Goal: Information Seeking & Learning: Learn about a topic

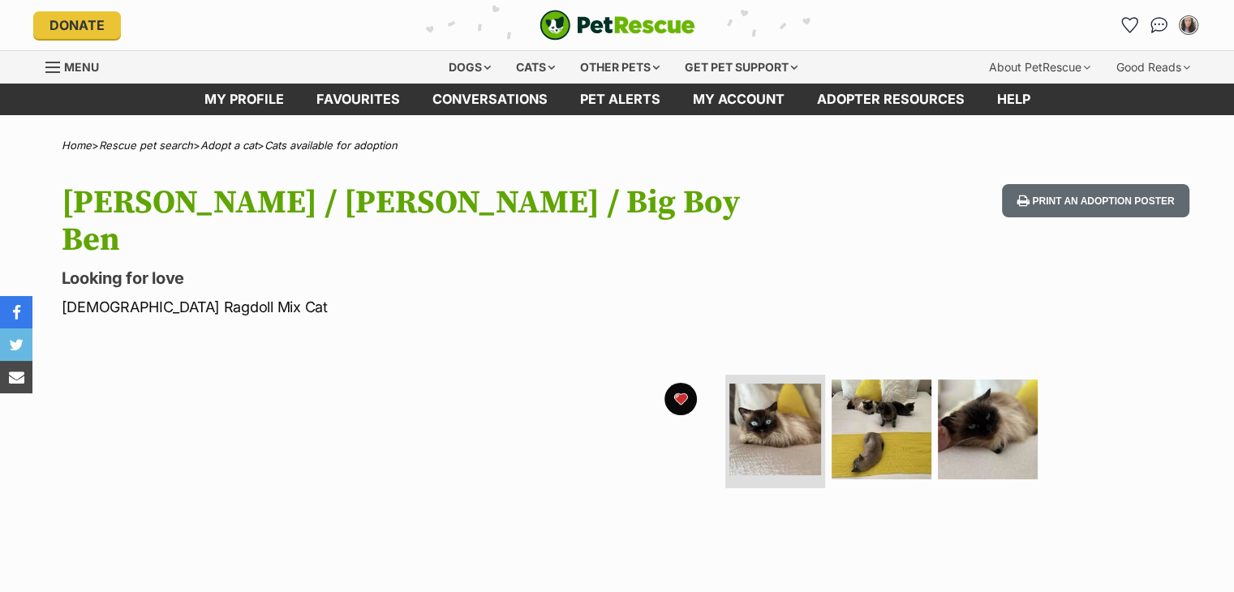
click at [769, 394] on img at bounding box center [776, 430] width 92 height 92
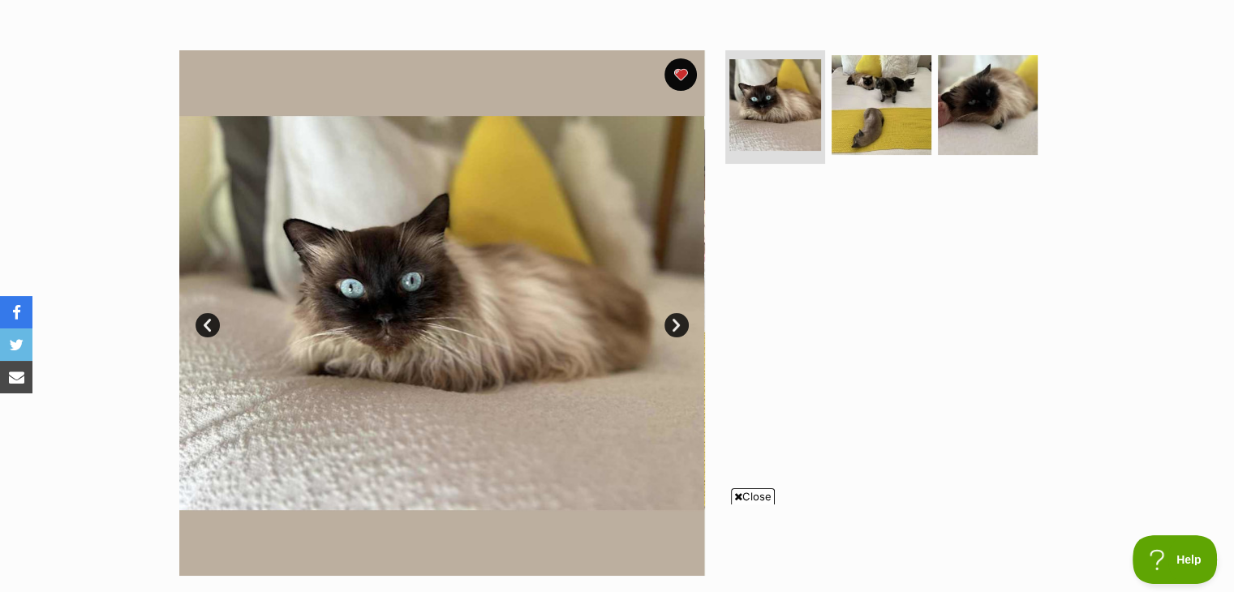
click at [734, 494] on icon at bounding box center [738, 497] width 8 height 11
click at [375, 209] on img at bounding box center [442, 313] width 526 height 526
click at [677, 313] on link "Next" at bounding box center [677, 325] width 24 height 24
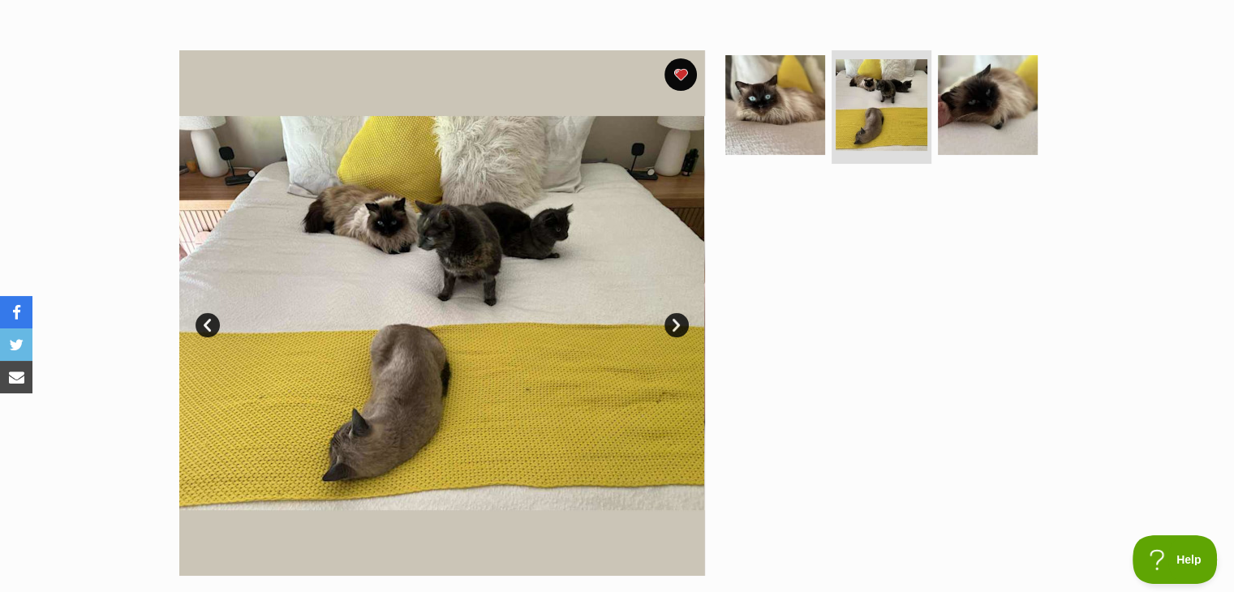
click at [677, 313] on link "Next" at bounding box center [677, 325] width 24 height 24
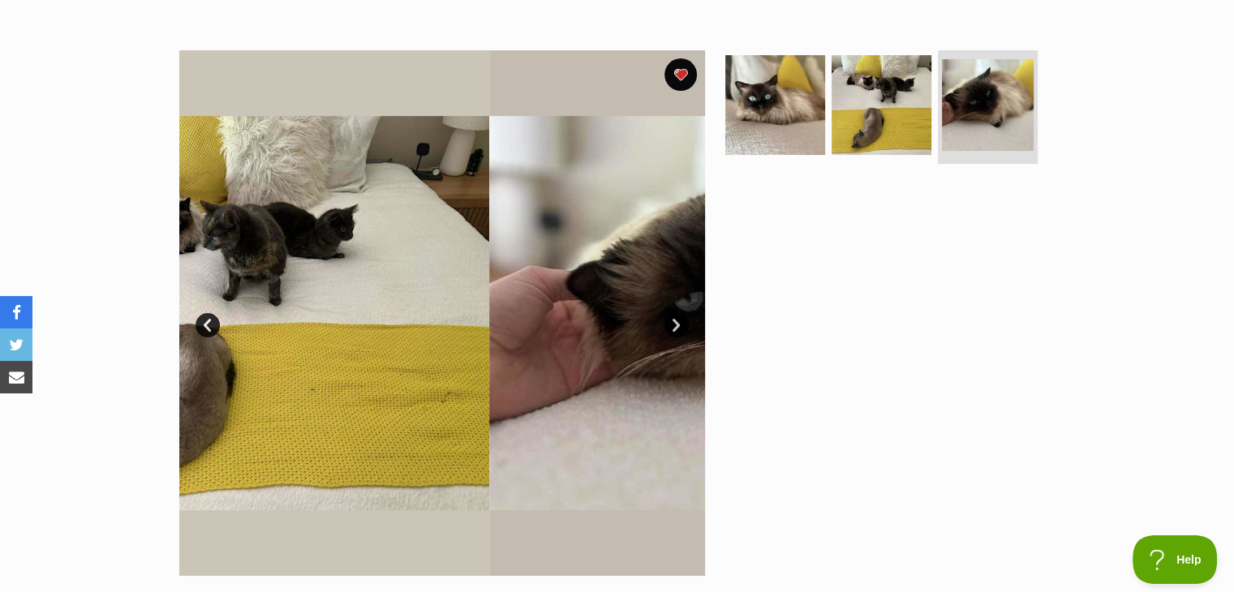
click at [677, 313] on link "Next" at bounding box center [677, 325] width 24 height 24
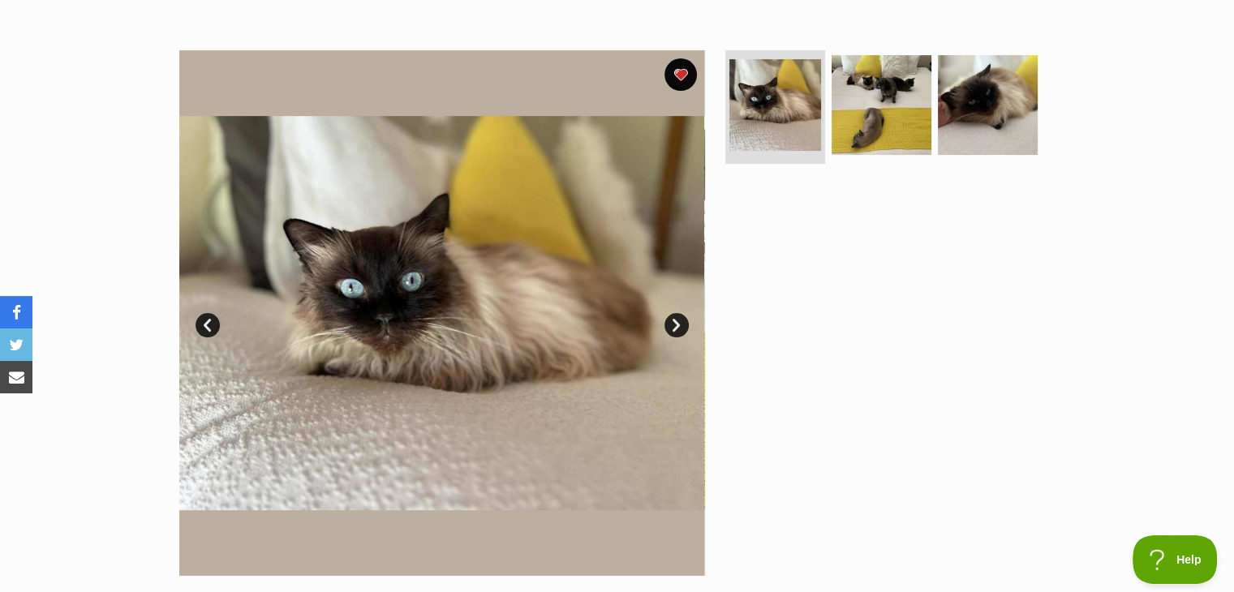
click at [677, 313] on link "Next" at bounding box center [677, 325] width 24 height 24
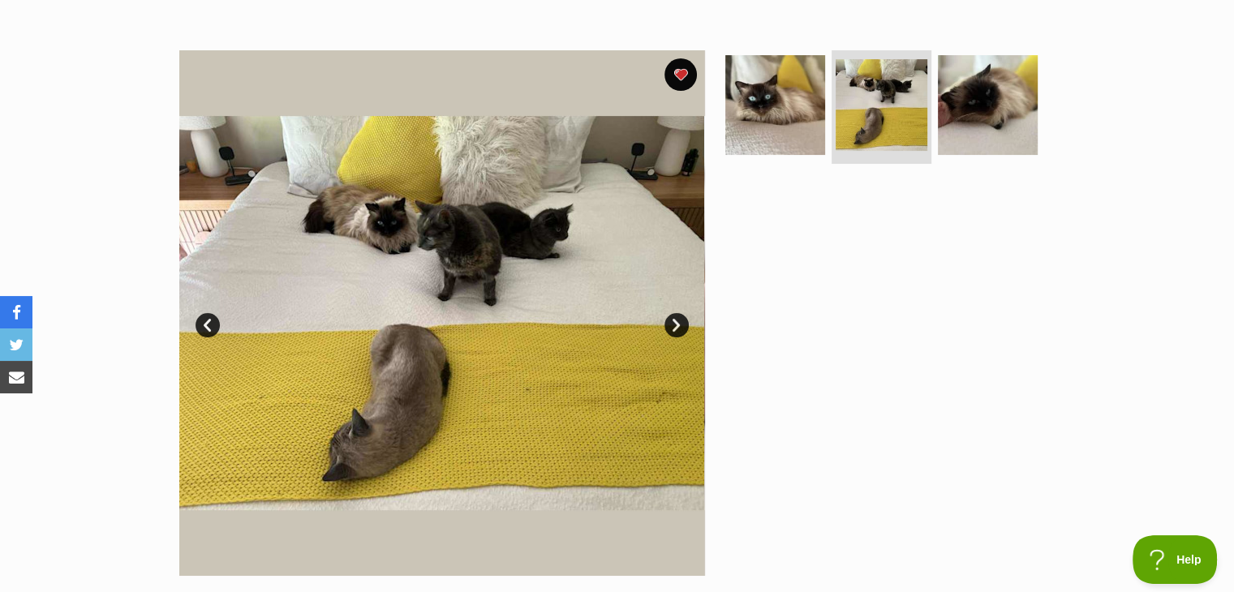
click at [677, 313] on link "Next" at bounding box center [677, 325] width 24 height 24
